Goal: Find specific page/section: Find specific page/section

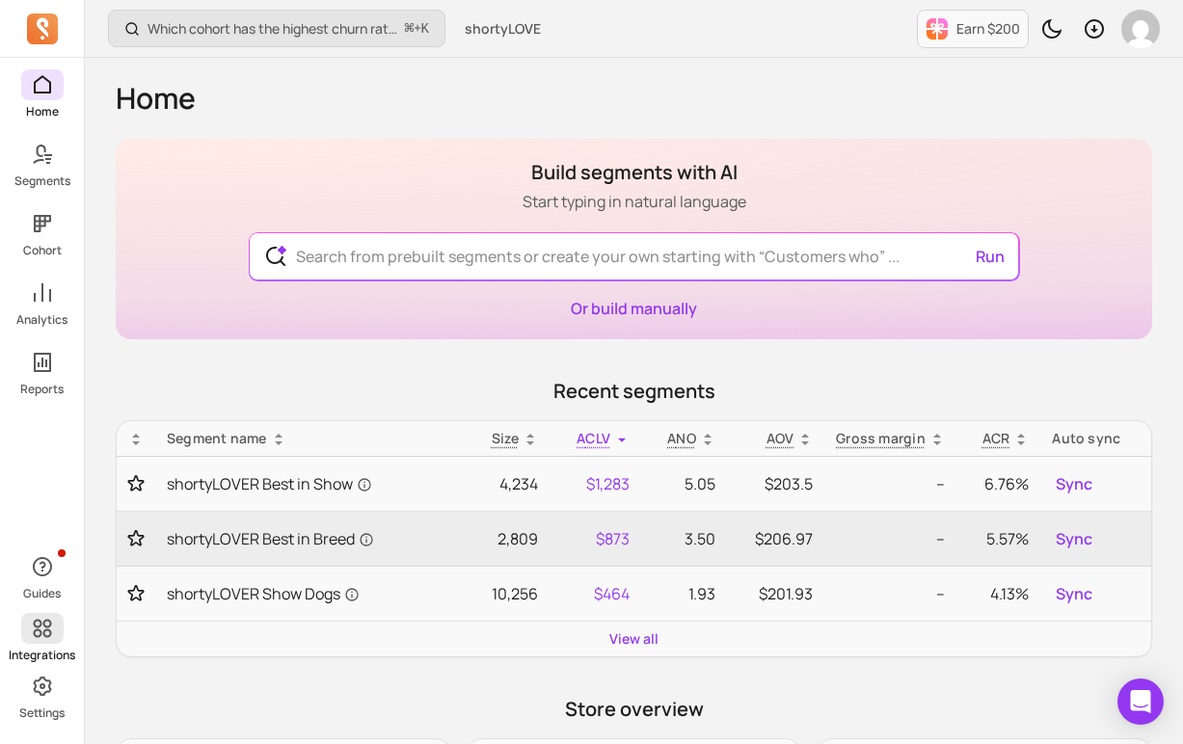
click at [45, 633] on icon at bounding box center [42, 628] width 23 height 23
